Goal: Task Accomplishment & Management: Manage account settings

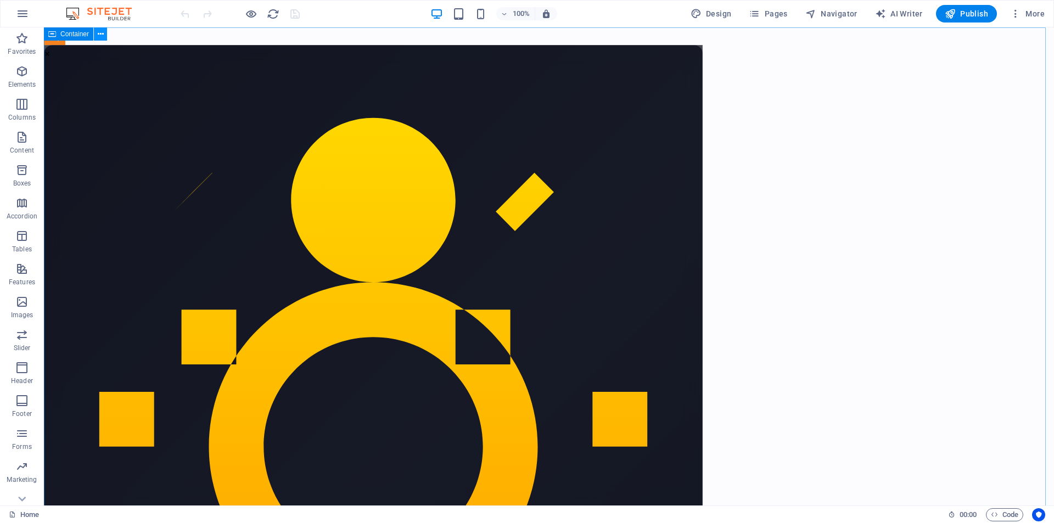
click at [102, 35] on icon at bounding box center [101, 35] width 6 height 12
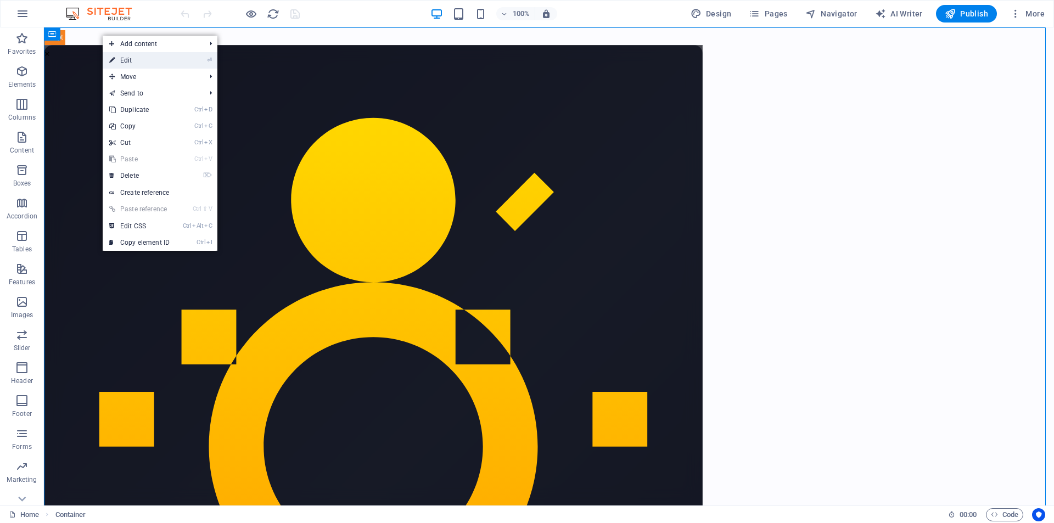
drag, startPoint x: 140, startPoint y: 58, endPoint x: 54, endPoint y: 77, distance: 87.7
click at [140, 58] on link "⏎ Edit" at bounding box center [140, 60] width 74 height 16
select select "px"
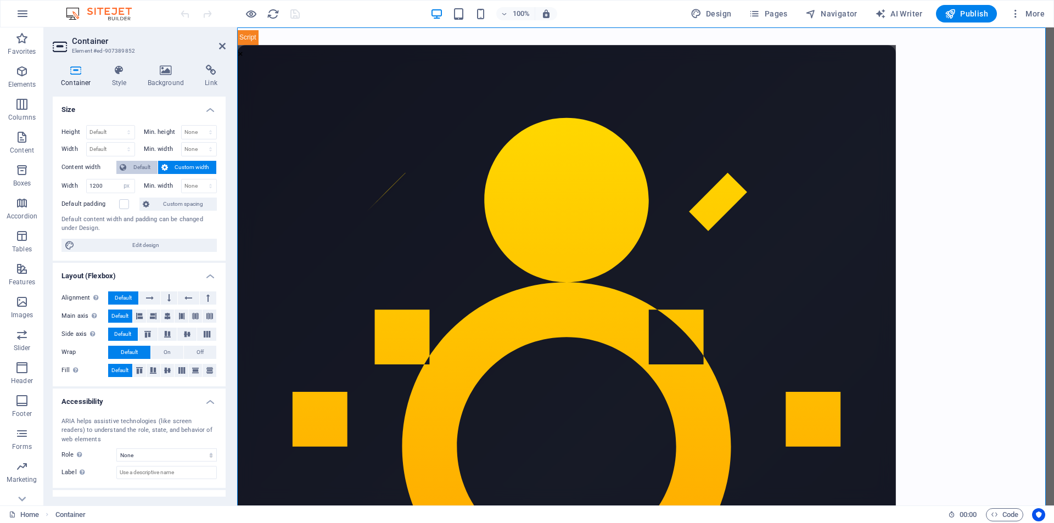
click at [134, 163] on span "Default" at bounding box center [142, 167] width 25 height 13
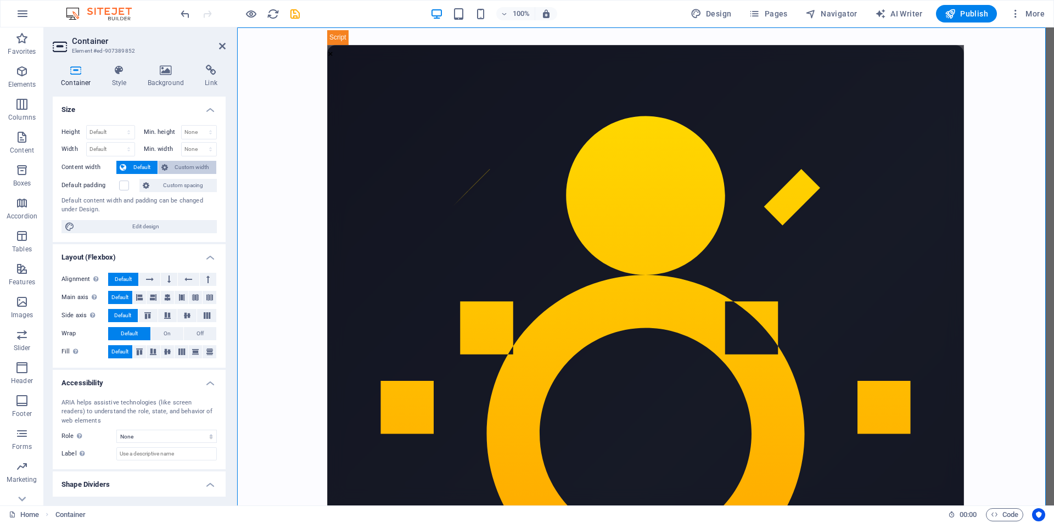
click at [190, 163] on span "Custom width" at bounding box center [192, 167] width 42 height 13
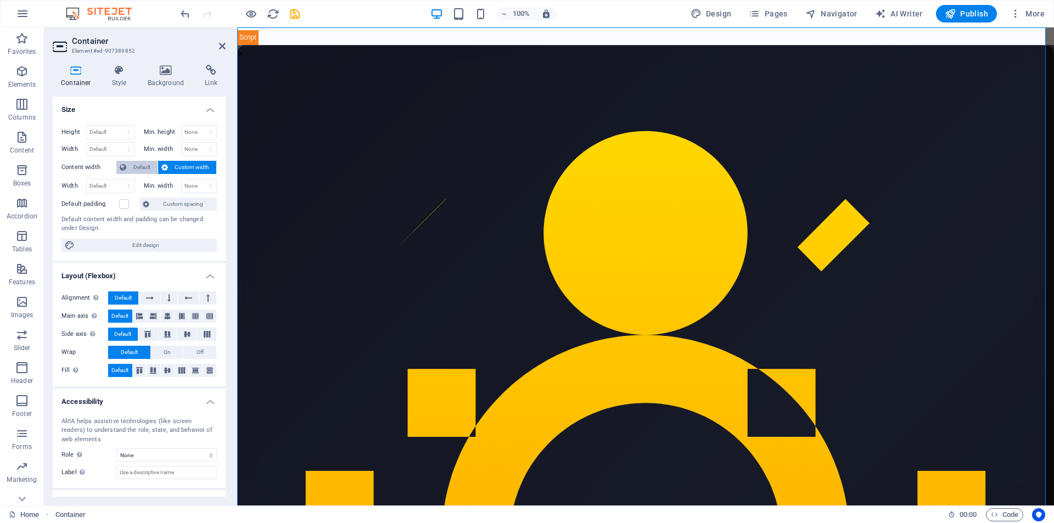
click at [145, 164] on span "Default" at bounding box center [142, 167] width 25 height 13
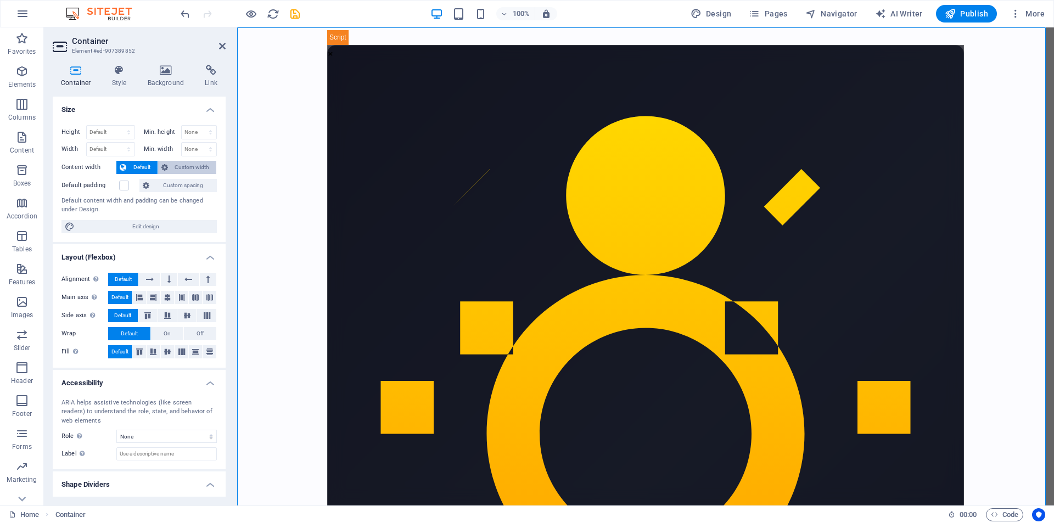
drag, startPoint x: 174, startPoint y: 164, endPoint x: 196, endPoint y: 165, distance: 22.0
click at [181, 165] on span "Custom width" at bounding box center [192, 167] width 42 height 13
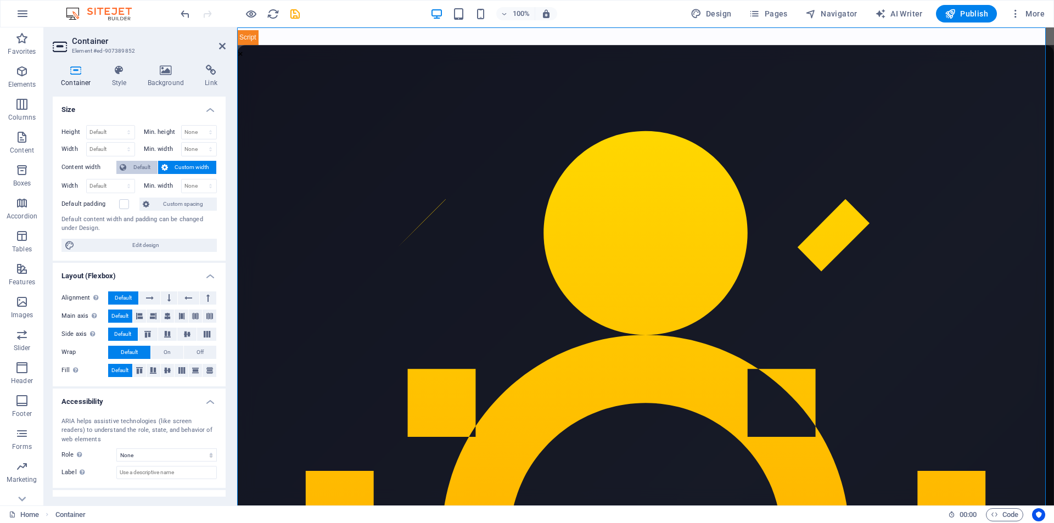
click at [153, 164] on span "Default" at bounding box center [142, 167] width 25 height 13
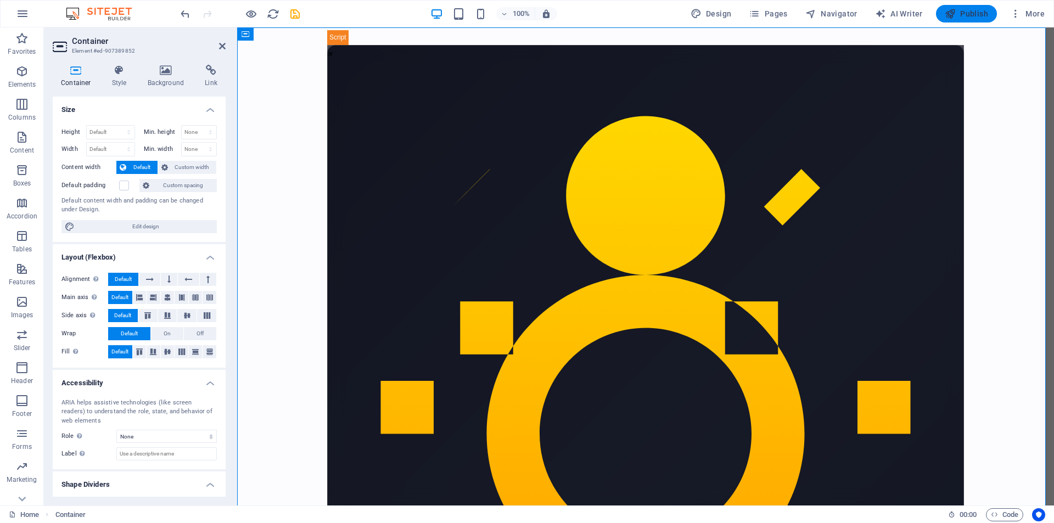
click at [971, 14] on span "Publish" at bounding box center [966, 13] width 43 height 11
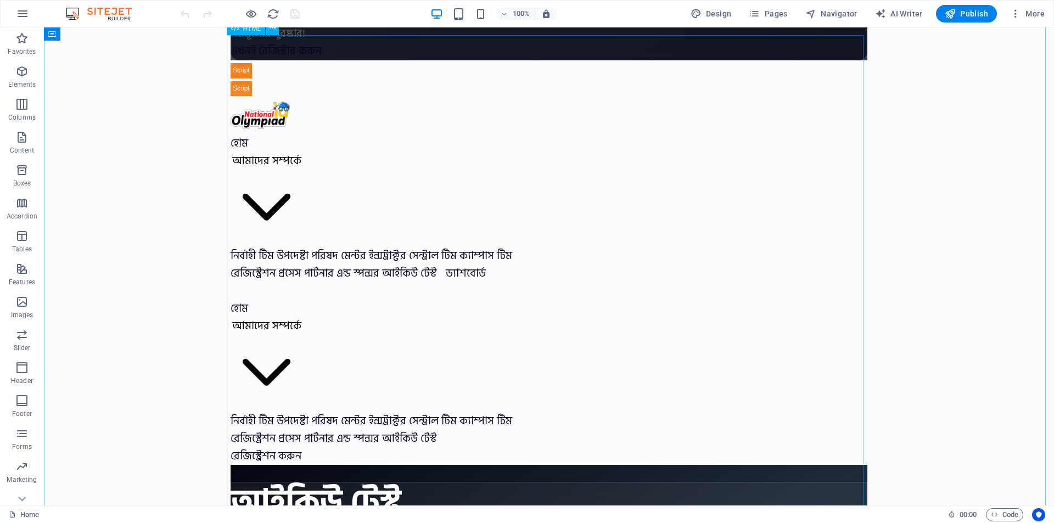
scroll to position [769, 0]
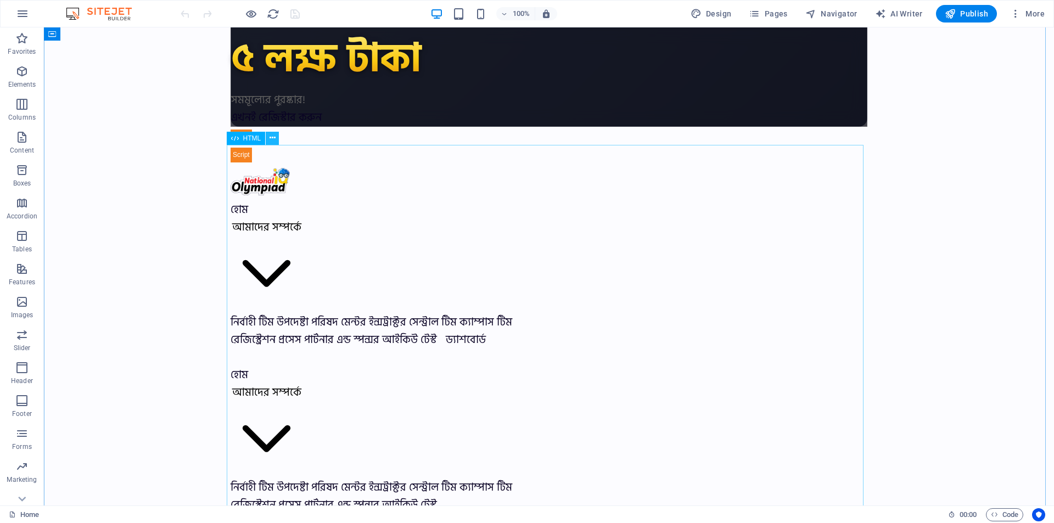
click at [0, 0] on icon at bounding box center [0, 0] width 0 height 0
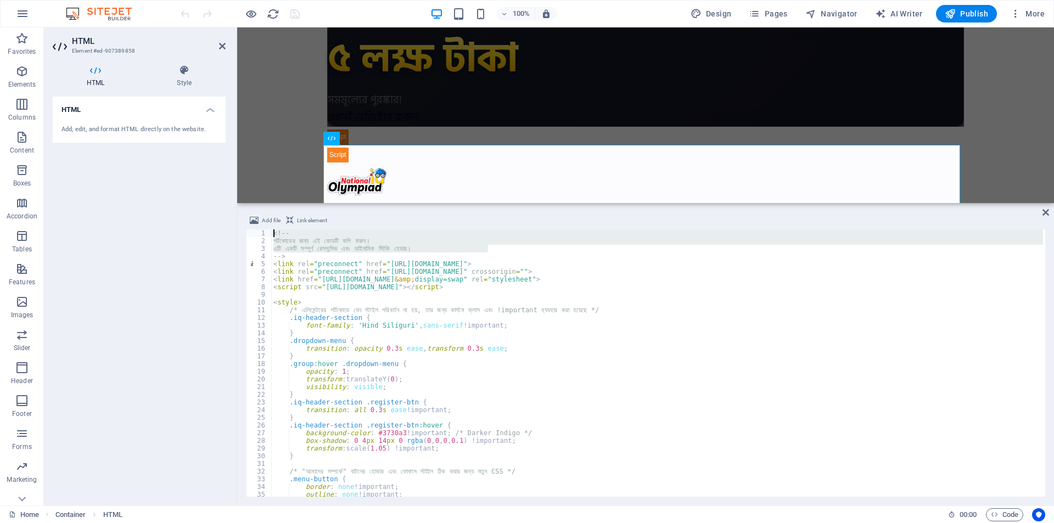
drag, startPoint x: 389, startPoint y: 249, endPoint x: 243, endPoint y: 232, distance: 146.5
click at [0, 0] on div "Add file Link element <!-- 1 2 3 4 5 6 7 8 9 10 11 12 13 14 15 16 17 18 19 20 2…" at bounding box center [0, 0] width 0 height 0
click at [363, 248] on div "<!-- শর্টকোডের জন্য এই কোডটি কপি করুন। এটি একটি সম্পূর্ণ রেসপন্সিভ এবং ডাইনামিক…" at bounding box center [657, 363] width 772 height 267
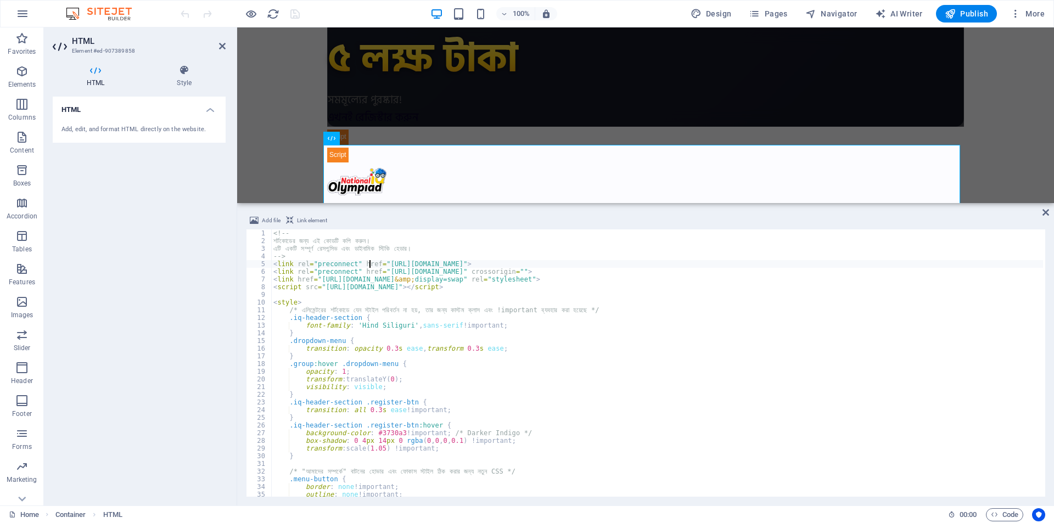
type textarea "font-family: 'Hind Siliguri', sans-serif !important;"
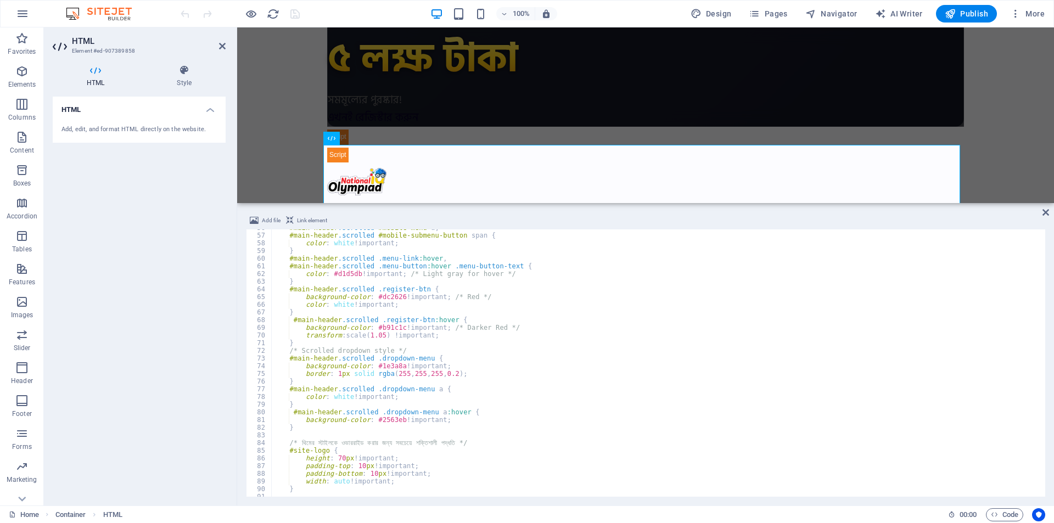
scroll to position [428, 0]
click at [1048, 211] on icon at bounding box center [1046, 212] width 7 height 9
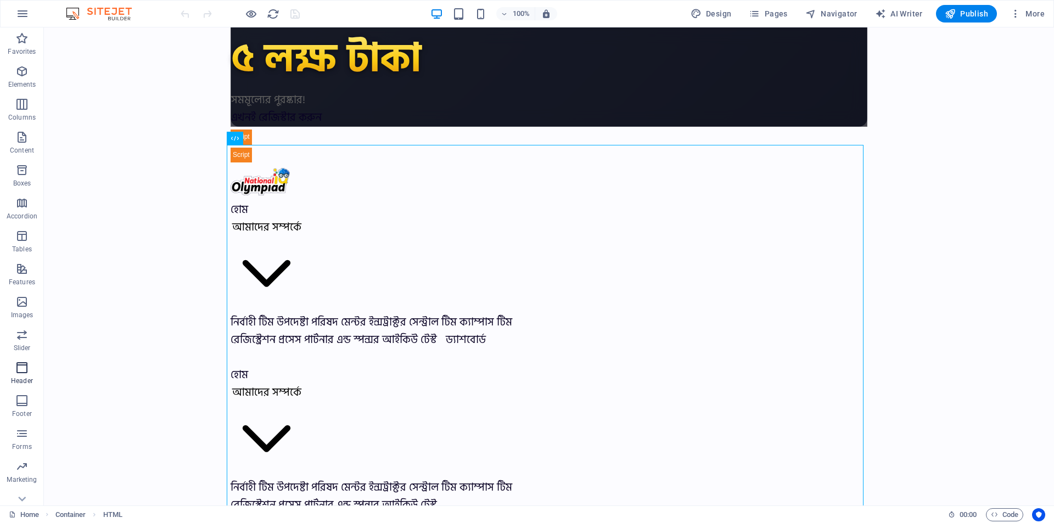
drag, startPoint x: 18, startPoint y: 369, endPoint x: 48, endPoint y: 186, distance: 185.4
click at [18, 369] on icon "button" at bounding box center [21, 367] width 13 height 13
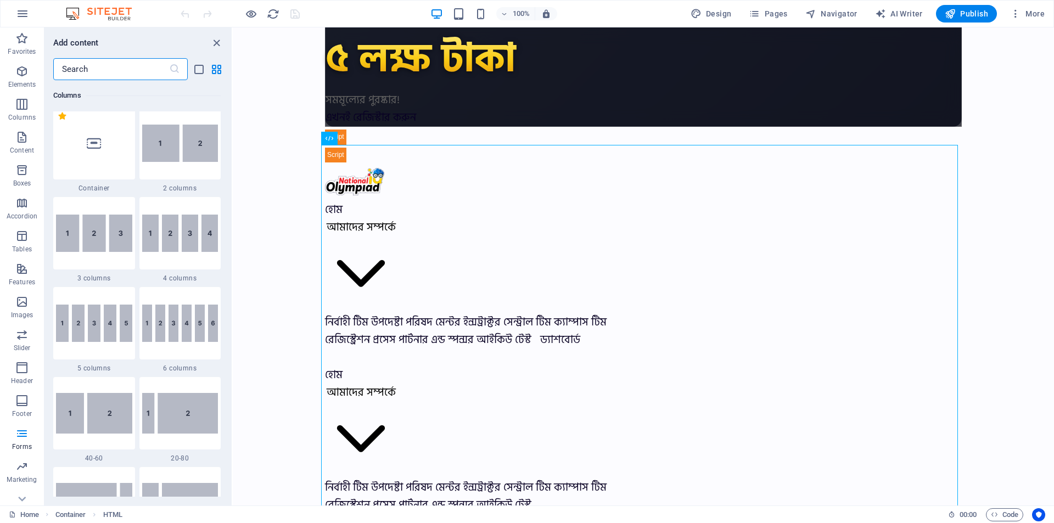
scroll to position [0, 0]
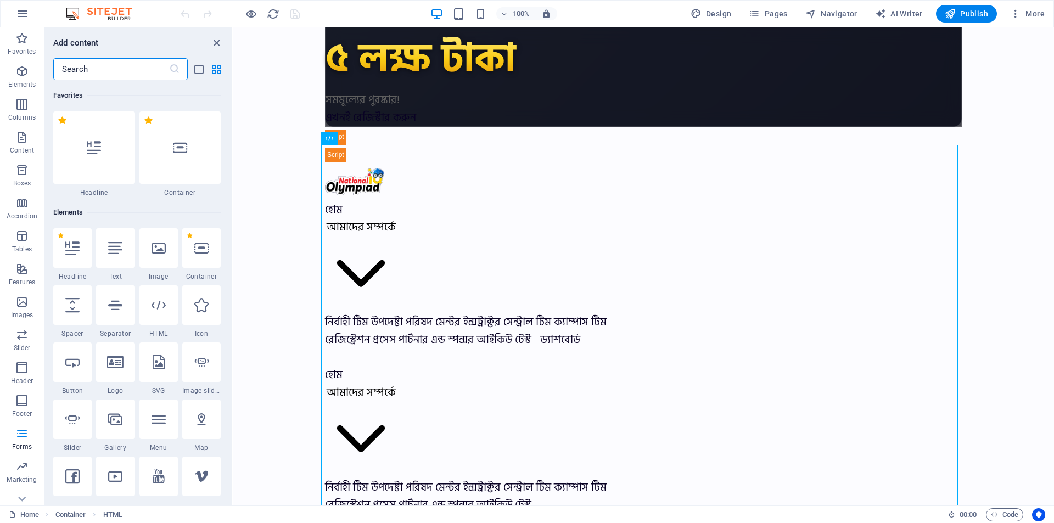
drag, startPoint x: 230, startPoint y: 445, endPoint x: 1, endPoint y: 48, distance: 458.3
click at [24, 363] on icon "button" at bounding box center [21, 367] width 13 height 13
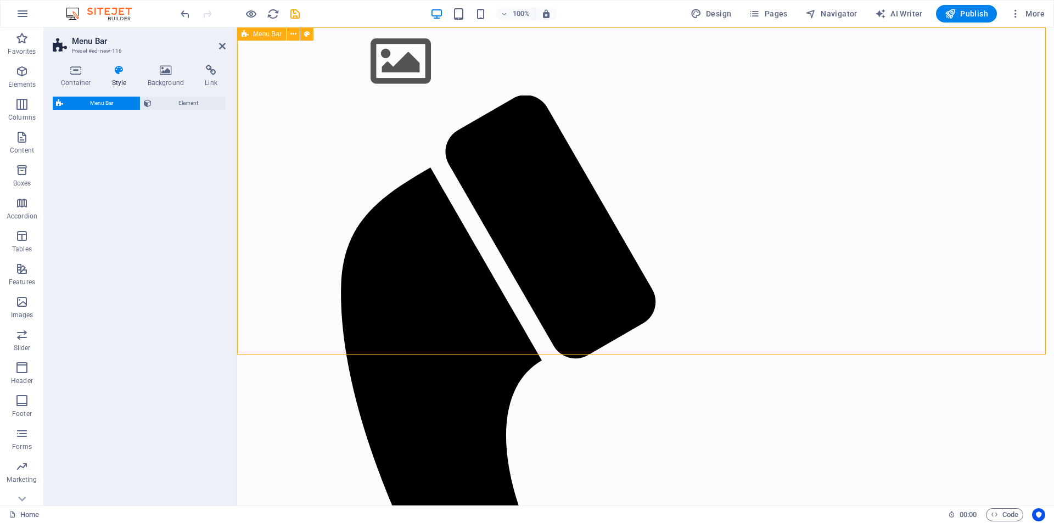
select select "rem"
select select "preset-menu-v2-border"
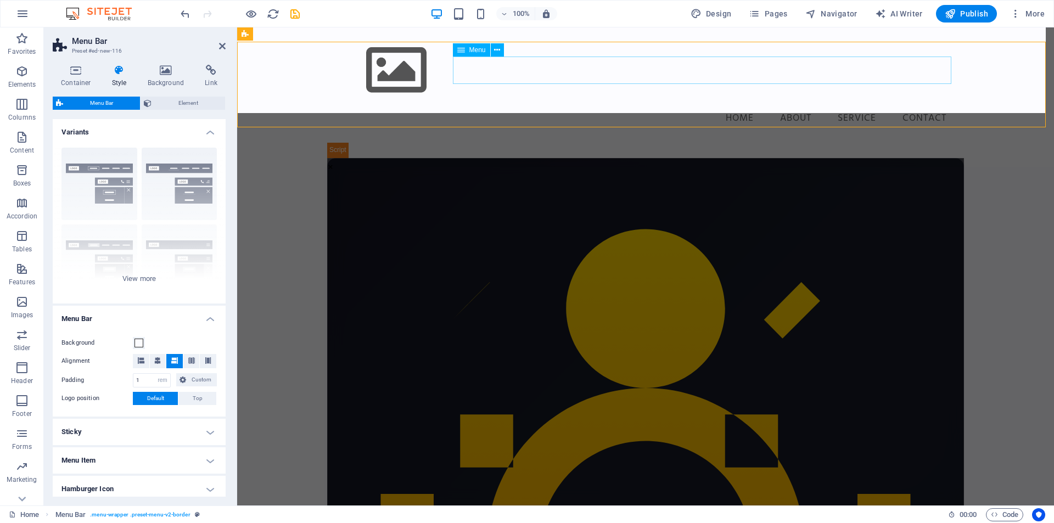
click at [581, 104] on nav "Home About Service Contact" at bounding box center [645, 117] width 619 height 27
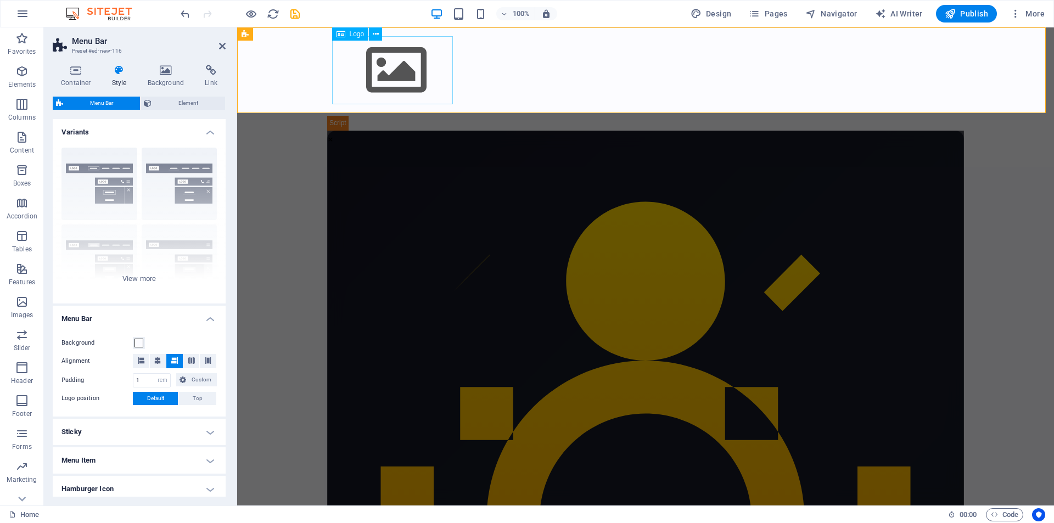
click at [435, 66] on div at bounding box center [645, 70] width 619 height 68
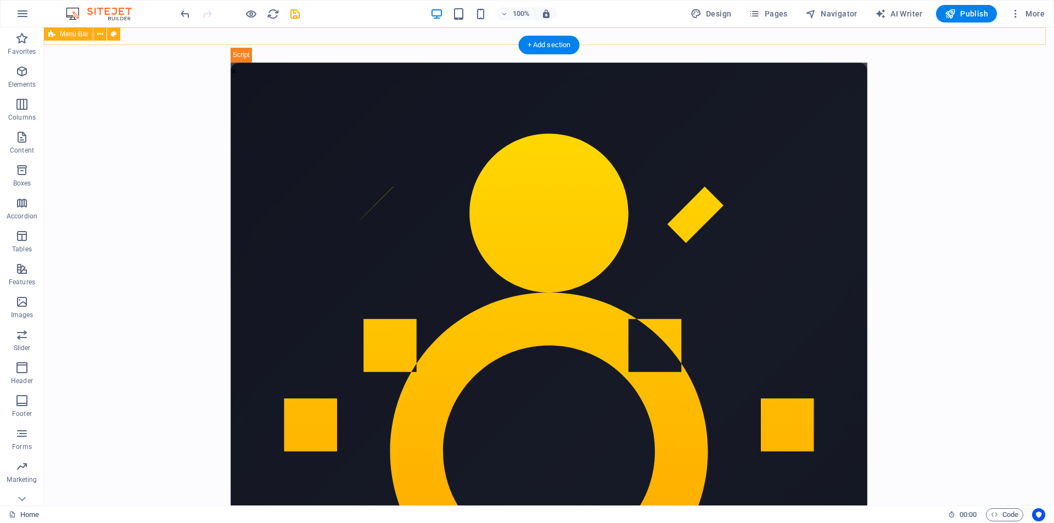
click at [246, 37] on div "Menu" at bounding box center [549, 36] width 1010 height 18
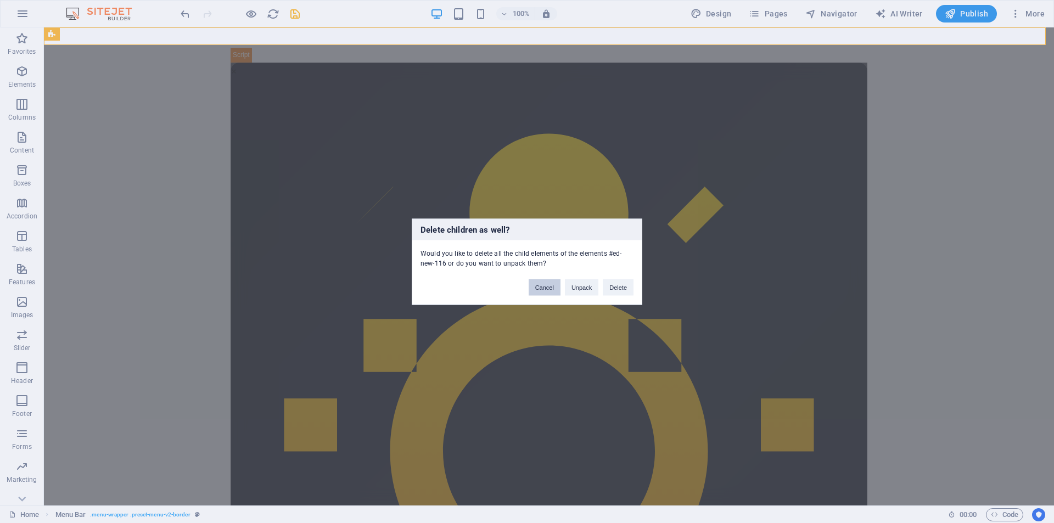
click at [543, 290] on button "Cancel" at bounding box center [545, 287] width 32 height 16
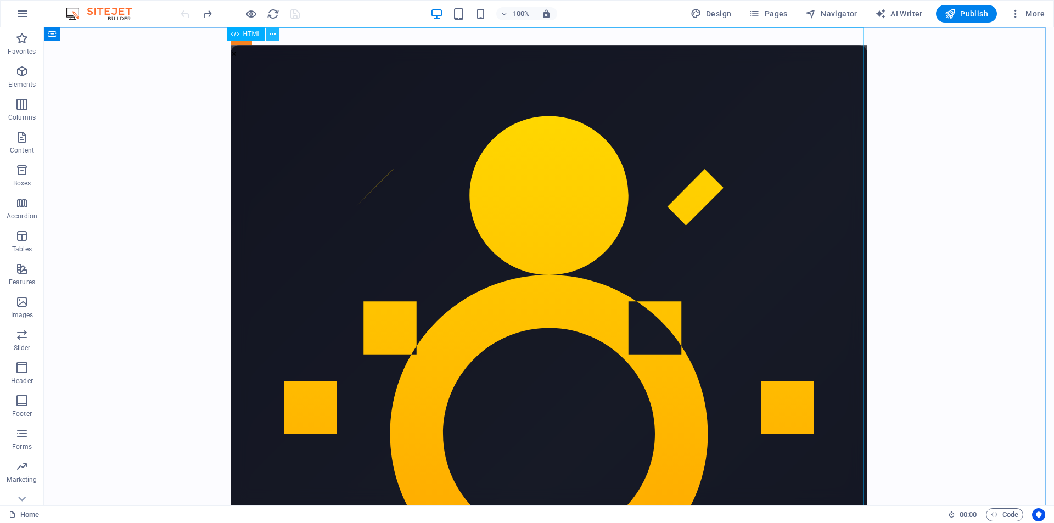
click at [272, 35] on icon at bounding box center [273, 35] width 6 height 12
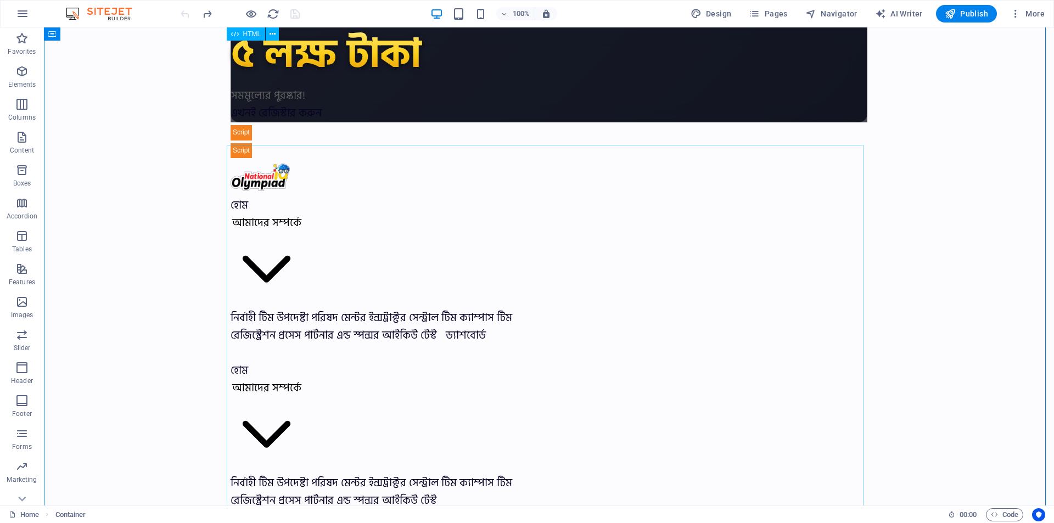
scroll to position [769, 0]
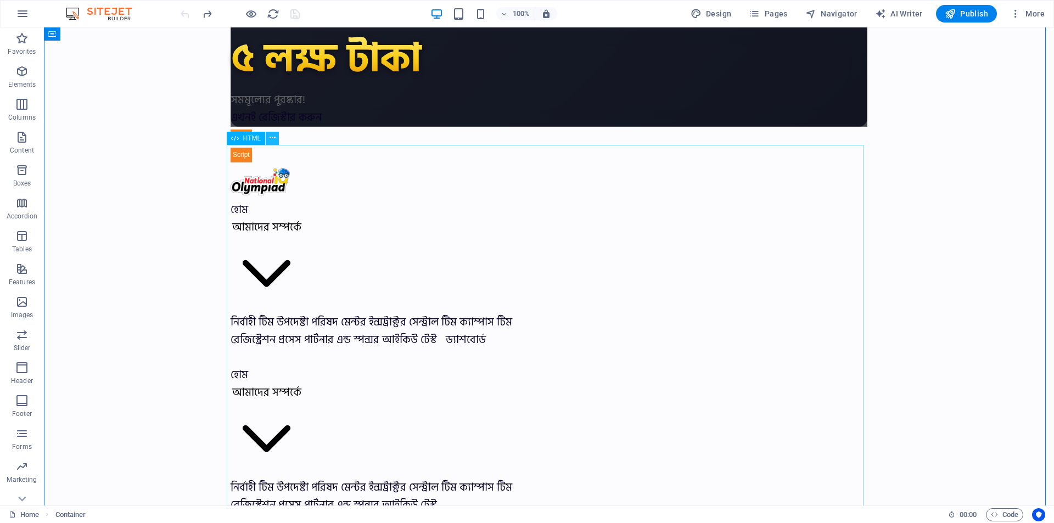
click at [0, 0] on icon at bounding box center [0, 0] width 0 height 0
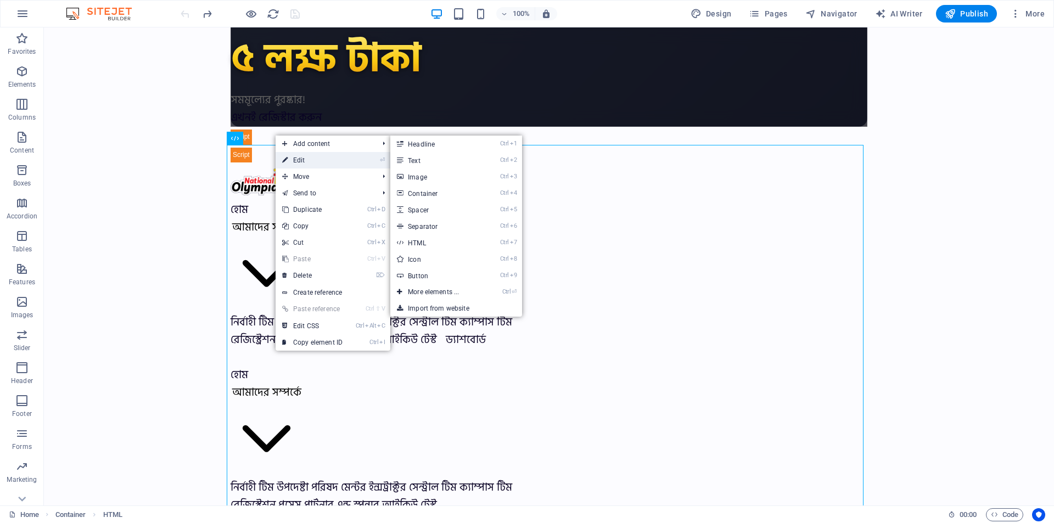
click at [320, 161] on link "⏎ Edit" at bounding box center [313, 160] width 74 height 16
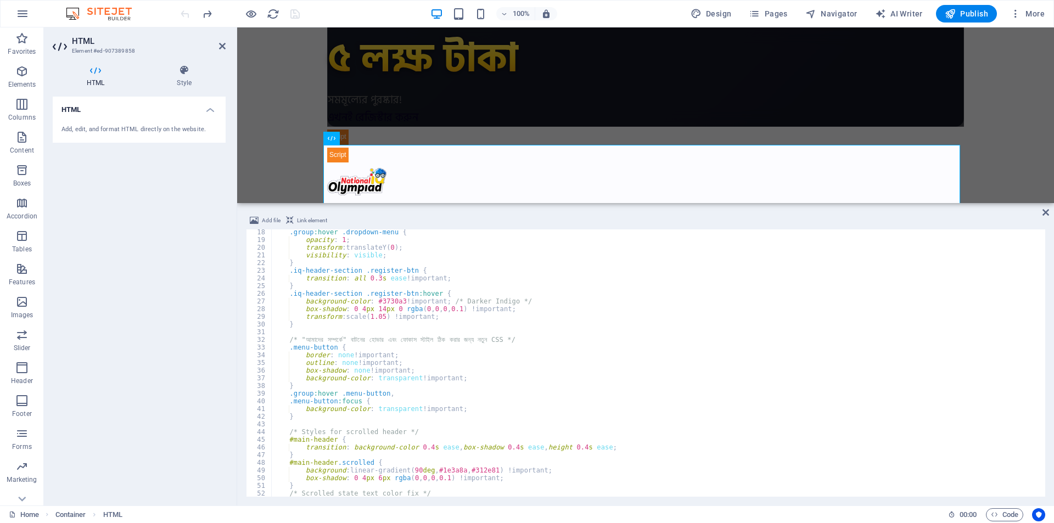
scroll to position [66, 0]
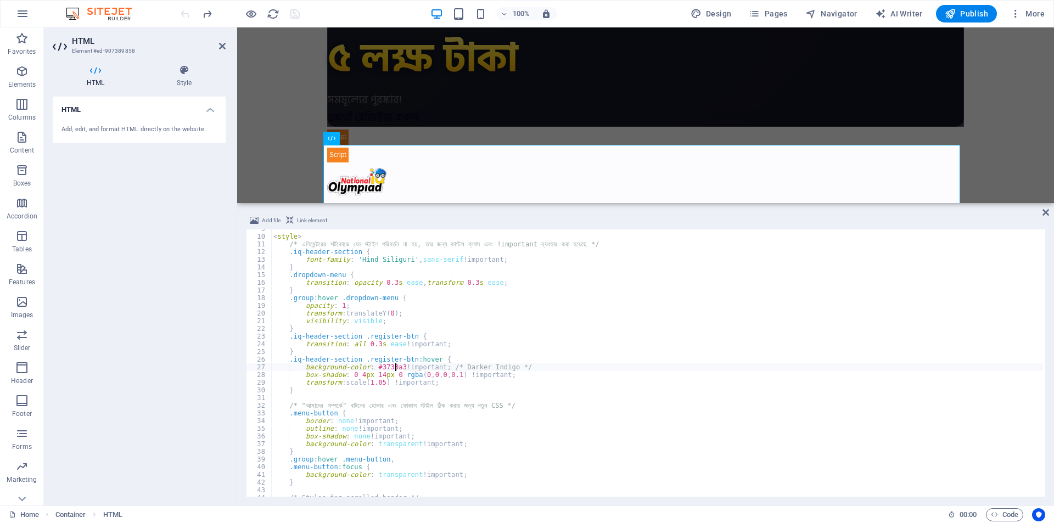
type textarea ".iq-header-section .register-btn:hover {"
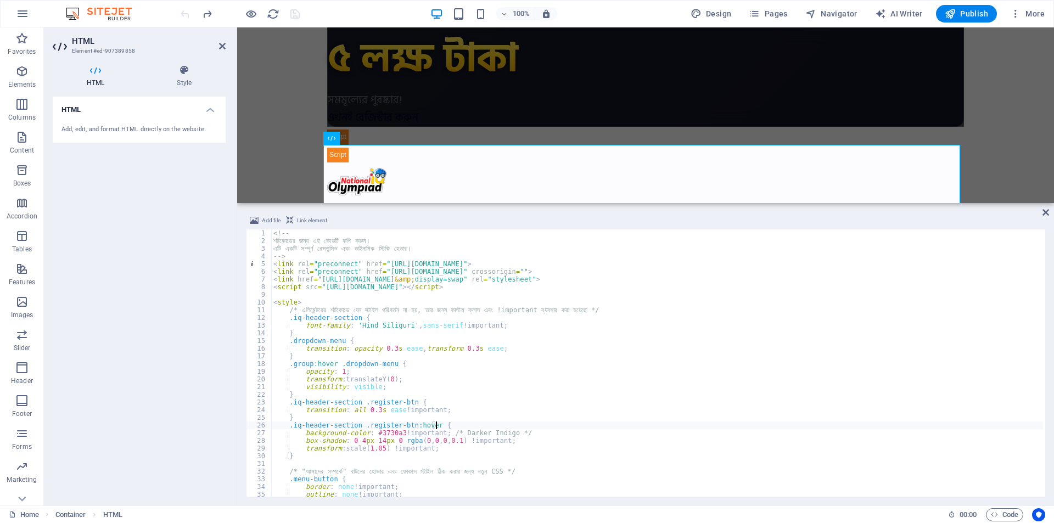
scroll to position [165, 0]
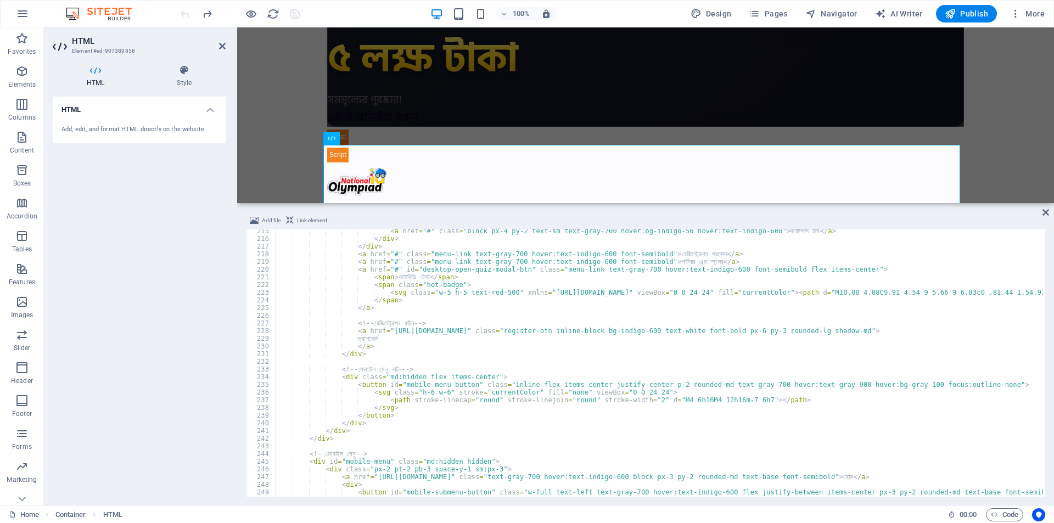
scroll to position [1647, 0]
click at [1049, 215] on icon at bounding box center [1046, 212] width 7 height 9
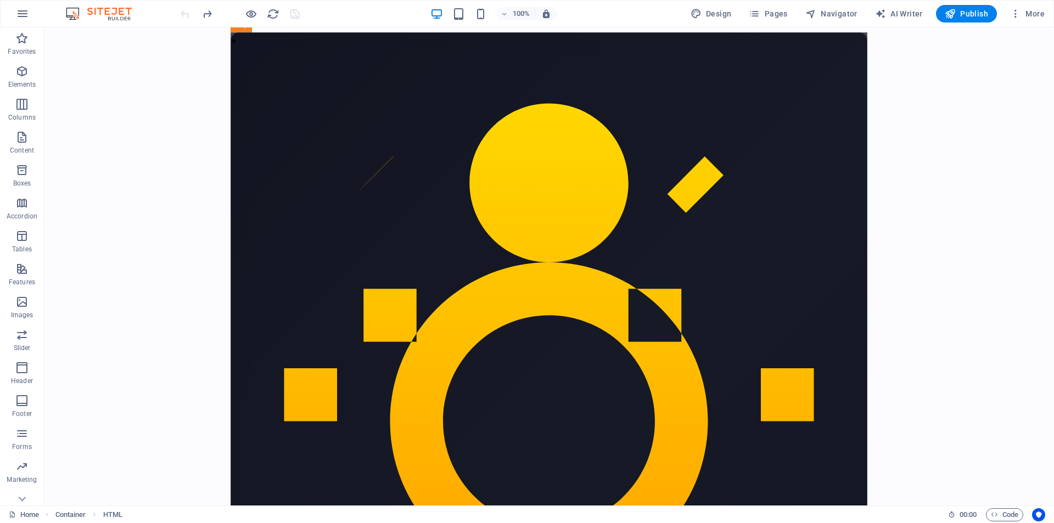
scroll to position [0, 0]
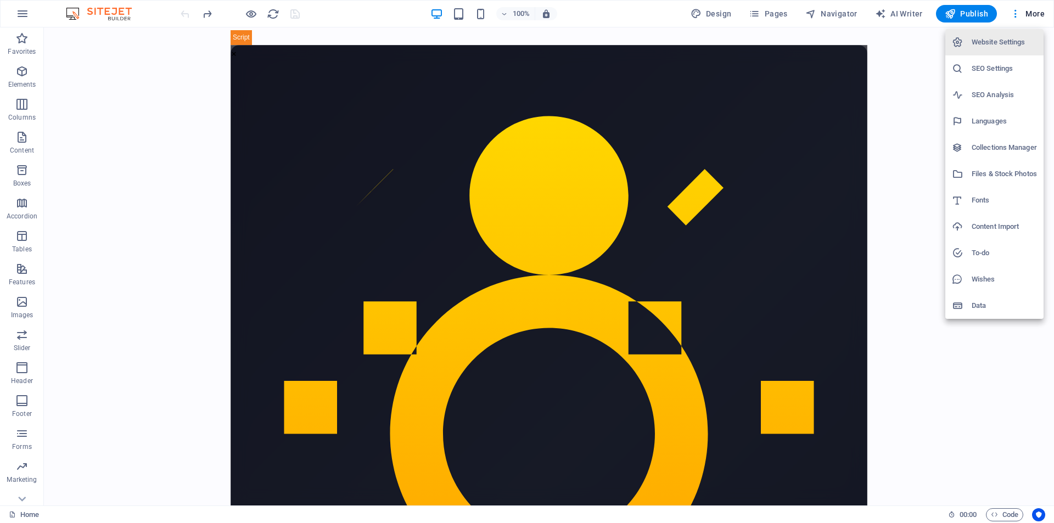
click at [699, 15] on div at bounding box center [527, 261] width 1054 height 523
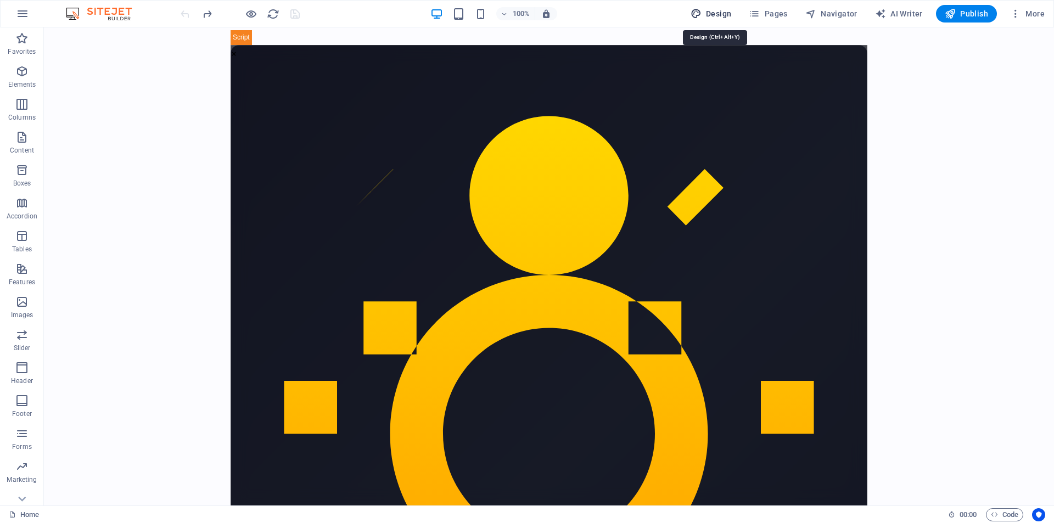
click at [0, 0] on span "Design" at bounding box center [0, 0] width 0 height 0
select select "px"
select select "400"
select select "px"
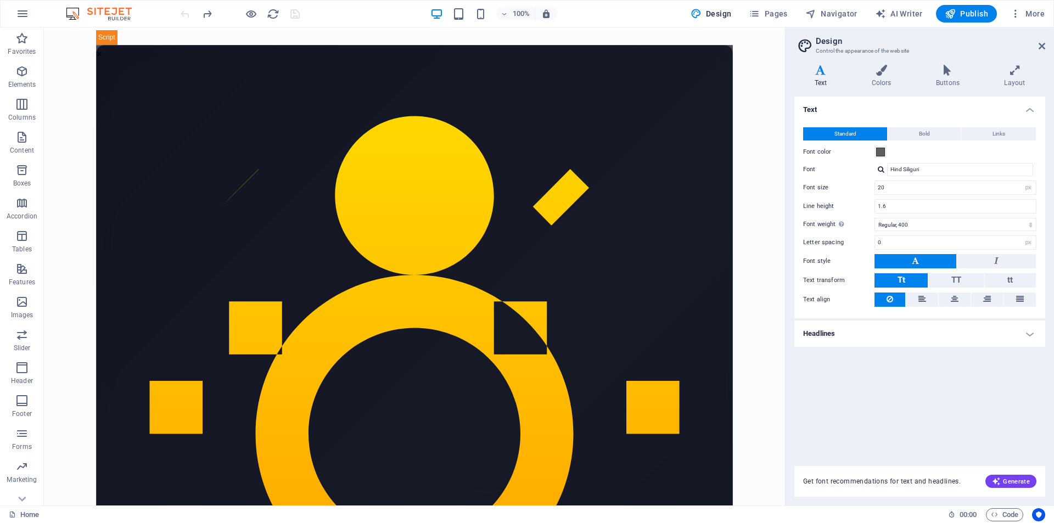
click at [936, 343] on h4 "Headlines" at bounding box center [920, 334] width 251 height 26
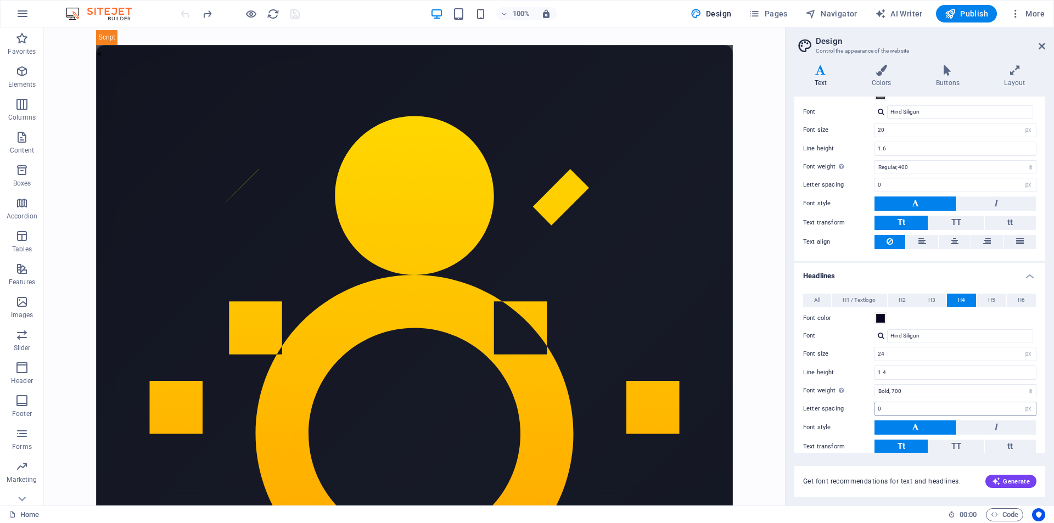
scroll to position [110, 0]
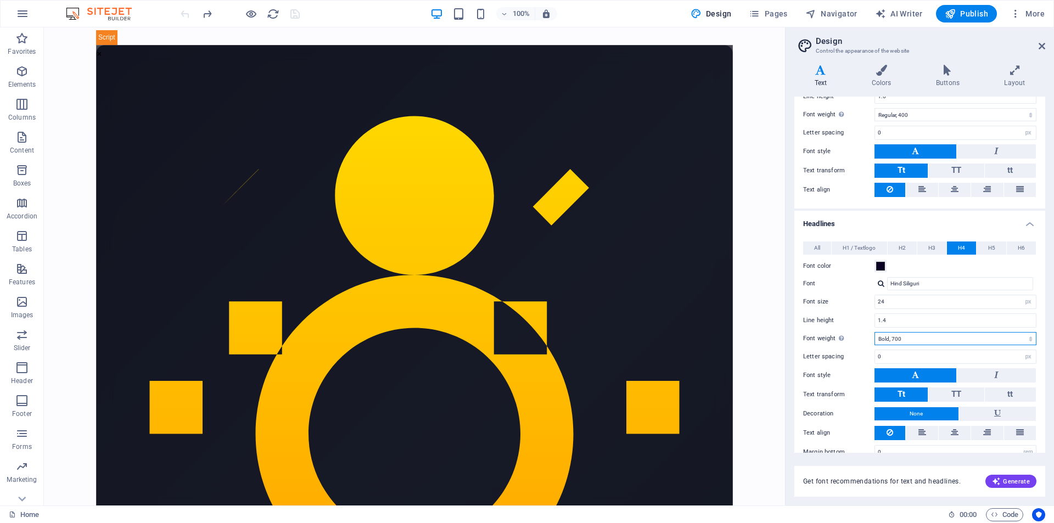
click at [914, 337] on select "Thin, 100 Extra-light, 200 Light, 300 Regular, 400 Medium, 500 Semi-bold, 600 B…" at bounding box center [956, 338] width 162 height 13
click at [1016, 342] on select "Thin, 100 Extra-light, 200 Light, 300 Regular, 400 Medium, 500 Semi-bold, 600 B…" at bounding box center [956, 338] width 162 height 13
click at [1003, 338] on select "Thin, 100 Extra-light, 200 Light, 300 Regular, 400 Medium, 500 Semi-bold, 600 B…" at bounding box center [956, 338] width 162 height 13
select select "500"
click at [875, 332] on select "Thin, 100 Extra-light, 200 Light, 300 Regular, 400 Medium, 500 Semi-bold, 600 B…" at bounding box center [956, 338] width 162 height 13
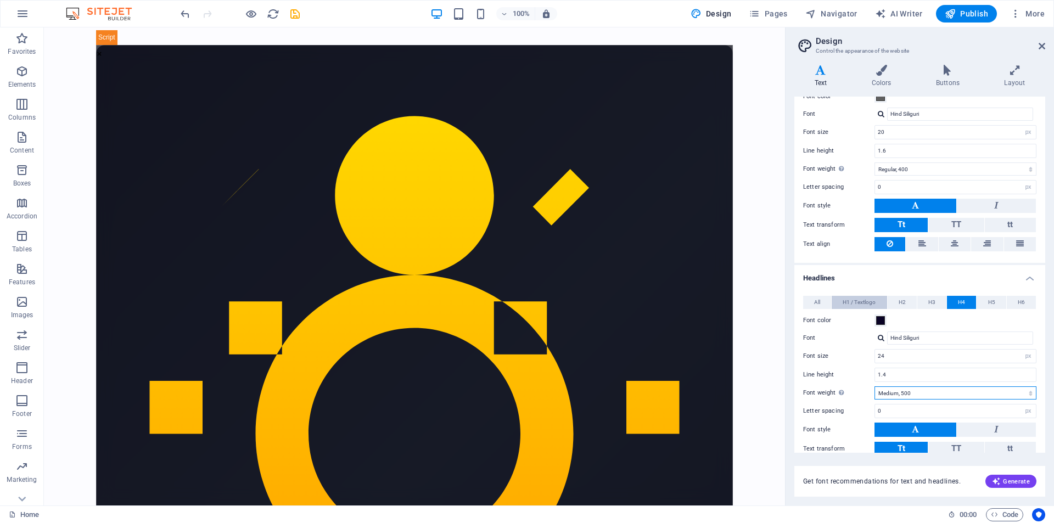
scroll to position [0, 0]
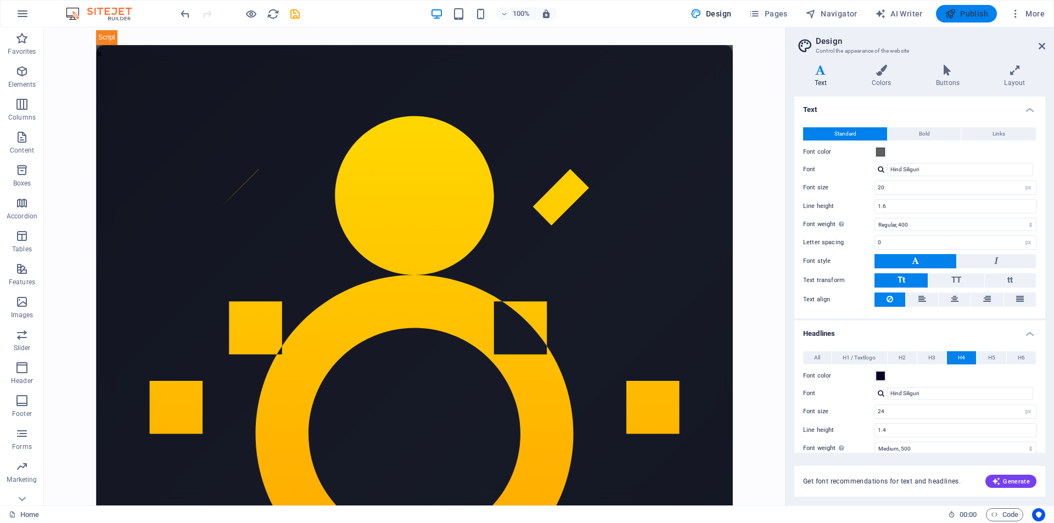
click at [972, 12] on span "Publish" at bounding box center [966, 13] width 43 height 11
